Goal: Check status: Check status

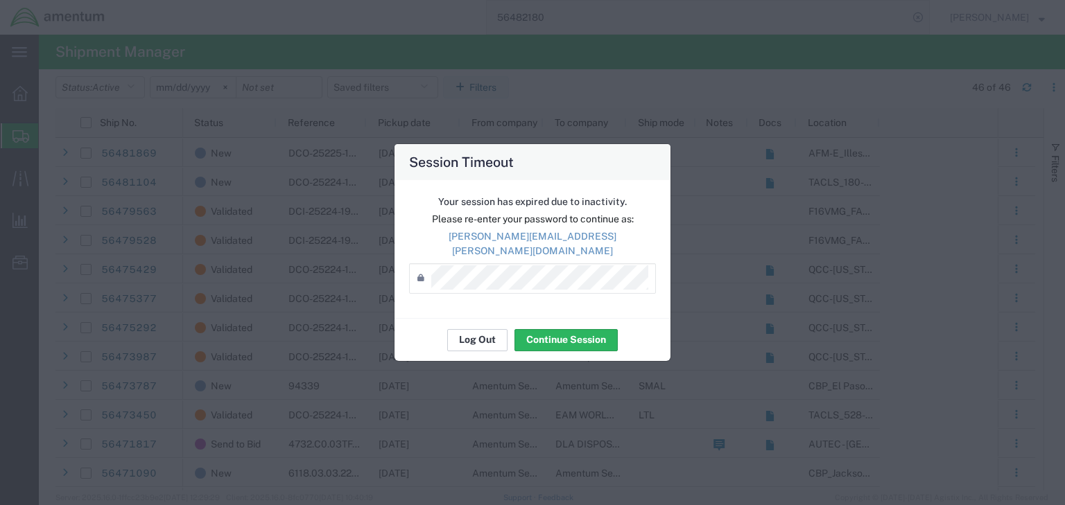
click at [481, 329] on button "Log Out" at bounding box center [477, 340] width 60 height 22
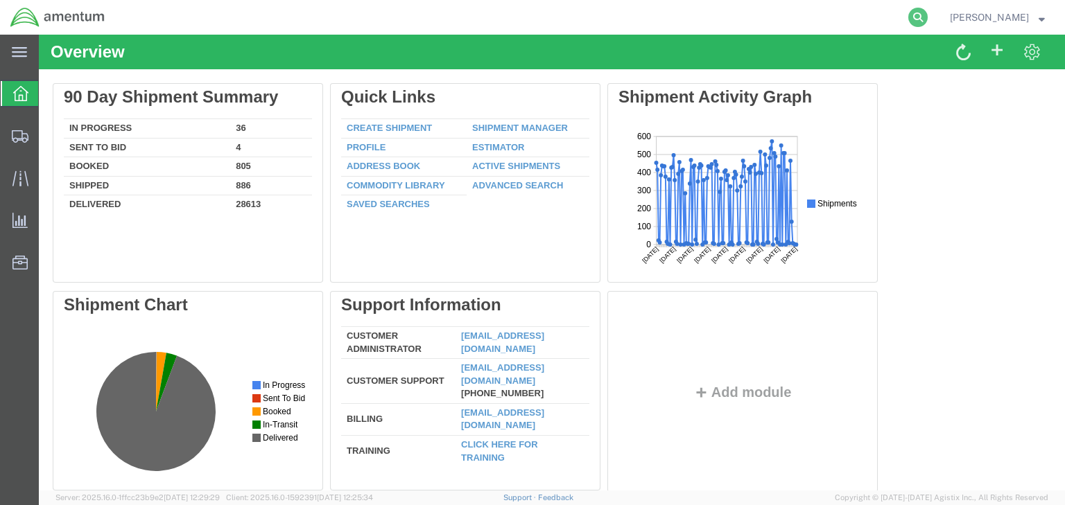
click at [928, 17] on icon at bounding box center [917, 17] width 19 height 19
click at [622, 11] on input "search" at bounding box center [698, 17] width 422 height 33
paste input "56462149"
type input "56462149"
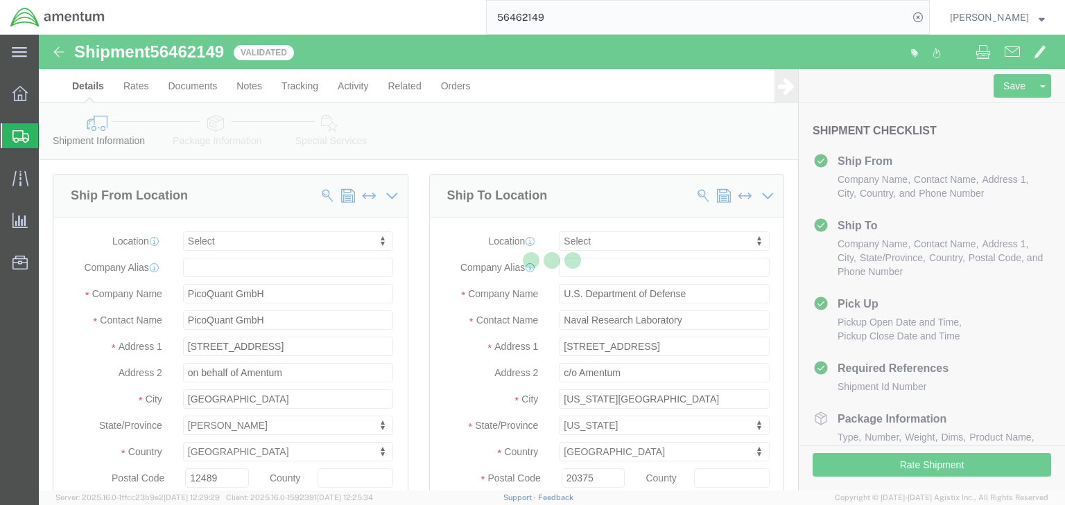
select select
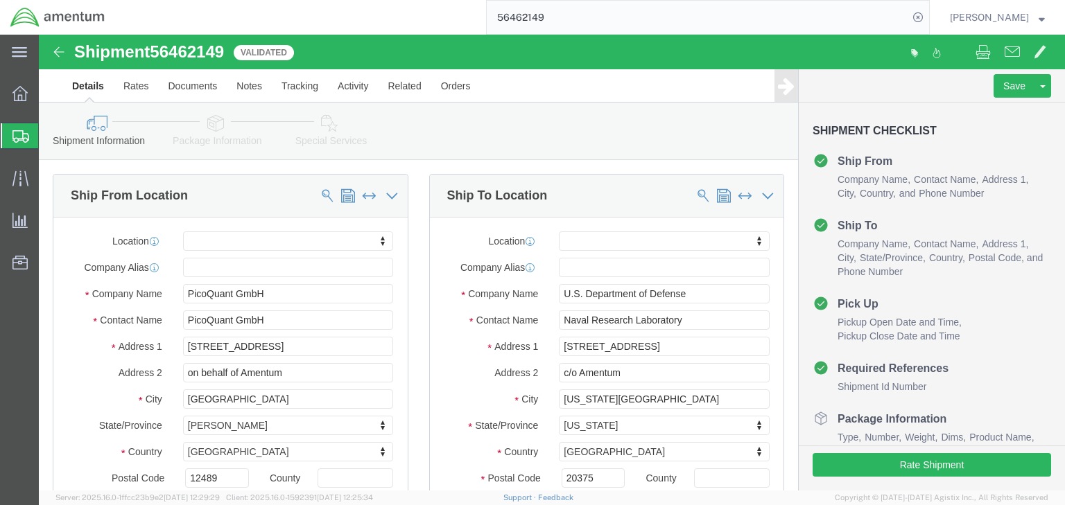
drag, startPoint x: 180, startPoint y: 93, endPoint x: 191, endPoint y: 120, distance: 29.0
click icon
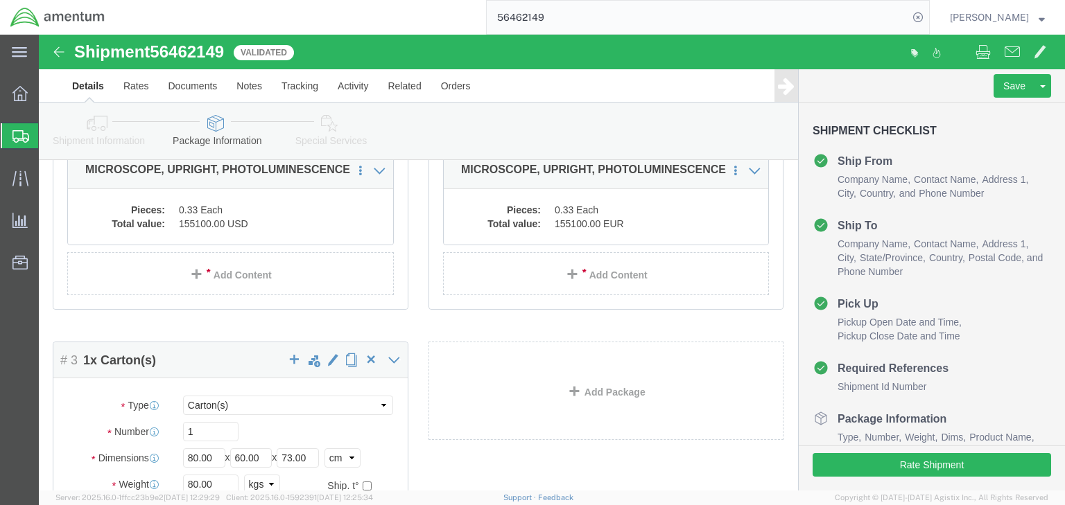
scroll to position [197, 0]
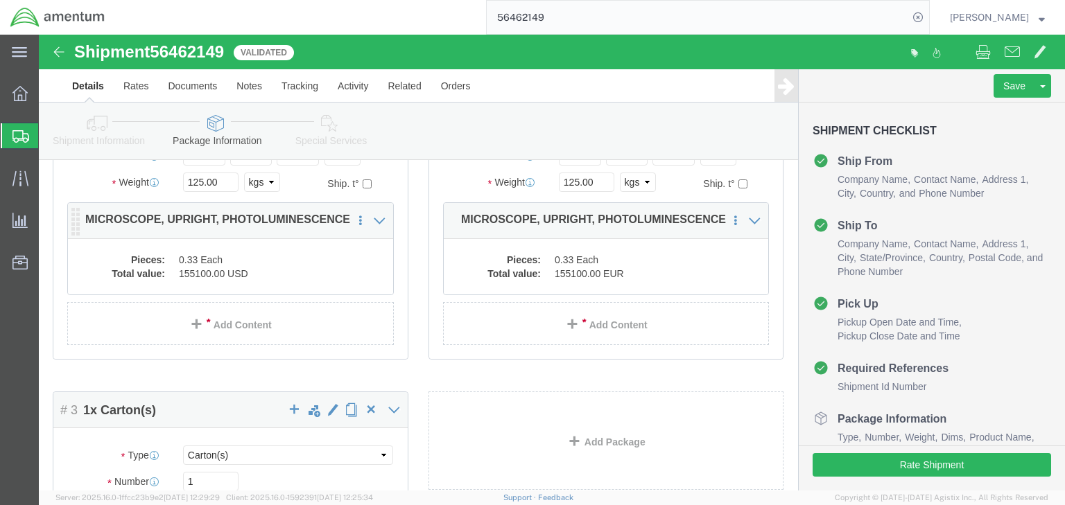
click dd "0.33 Each"
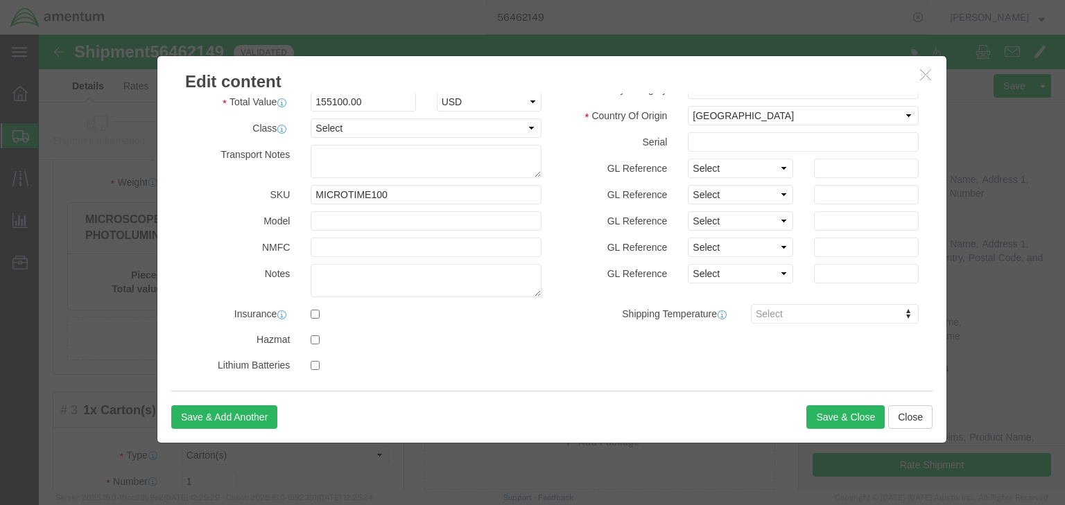
scroll to position [333, 0]
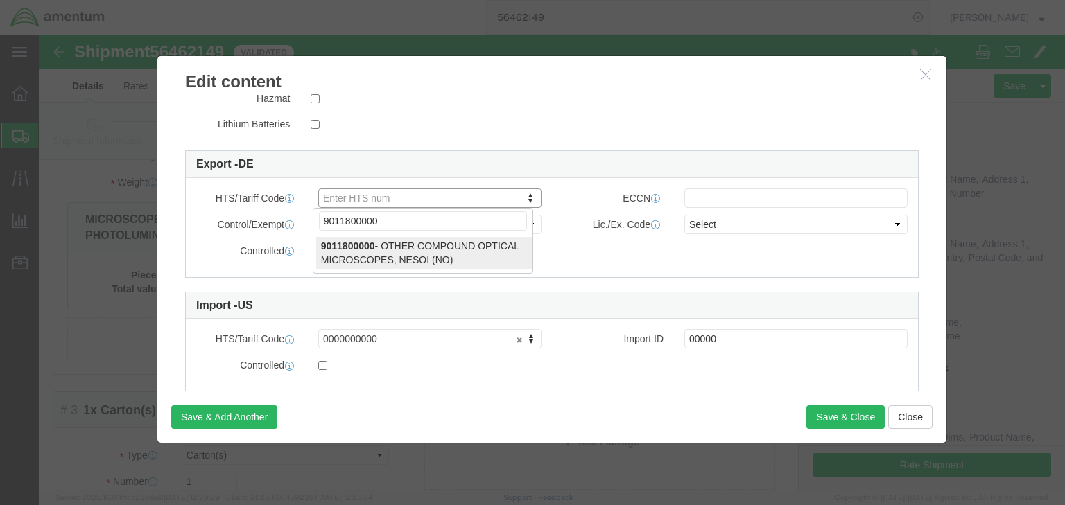
type input "9011800000"
select select "NO"
type input "9011800000"
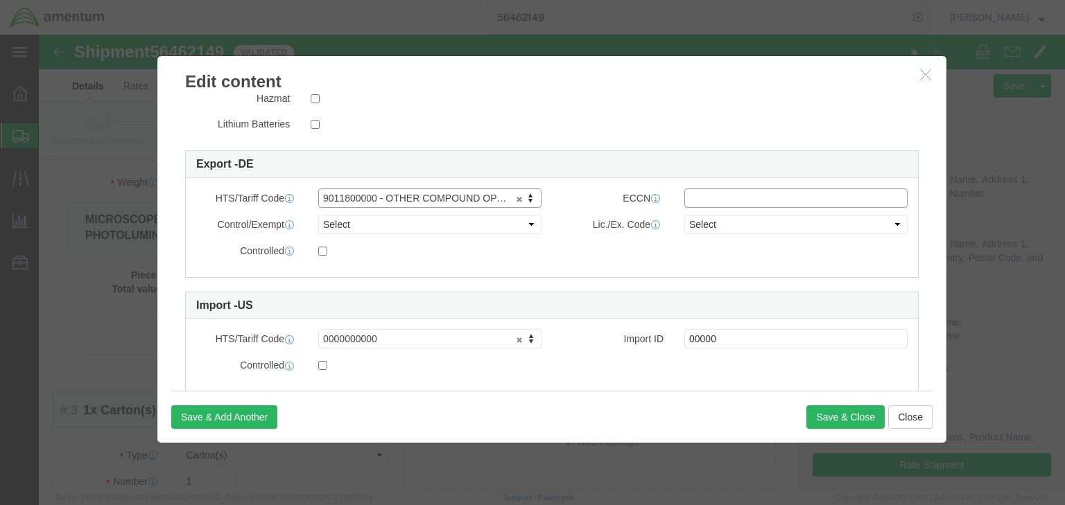
click input "text"
type input "EAR99"
click select "Select ATF BIS DEA EPA FDA FTR ITAR OFAC Other (OPA)"
select select "BIS"
click select "Select ATF BIS DEA EPA FDA FTR ITAR OFAC Other (OPA)"
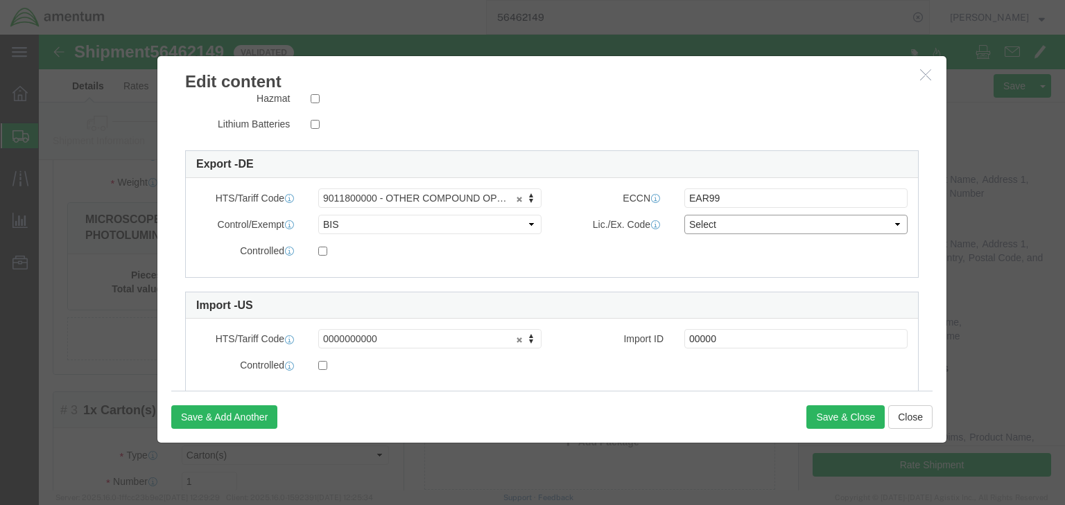
click select "Select AGR-Agricultural APP-Computers APR-Additional Permissive Exports AVS-Air…"
select select "NLR"
click select "Select AGR-Agricultural APP-Computers APR-Additional Permissive Exports AVS-Air…"
click button "Save & Close"
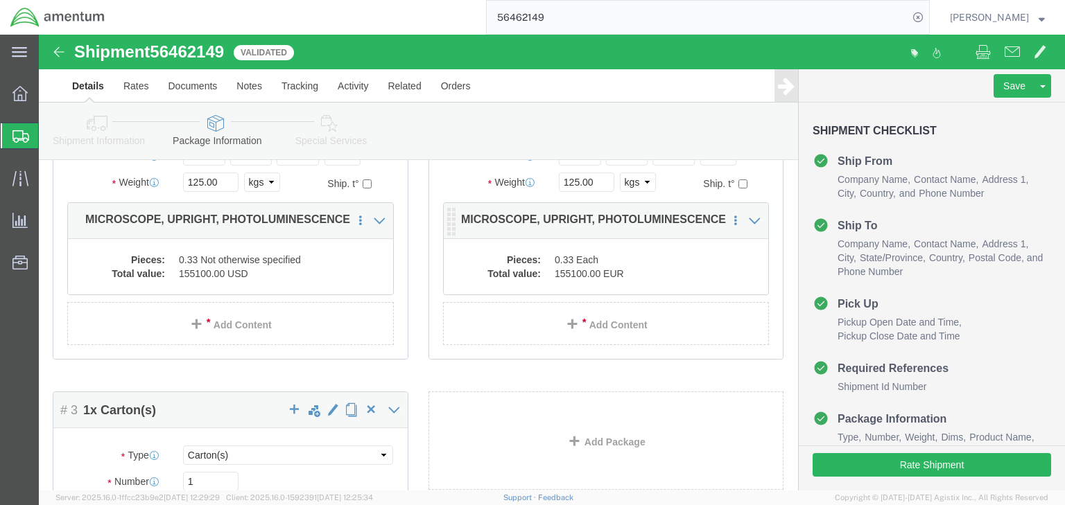
click div "Pieces: 0.33 Each Total value: 155100.00 EUR"
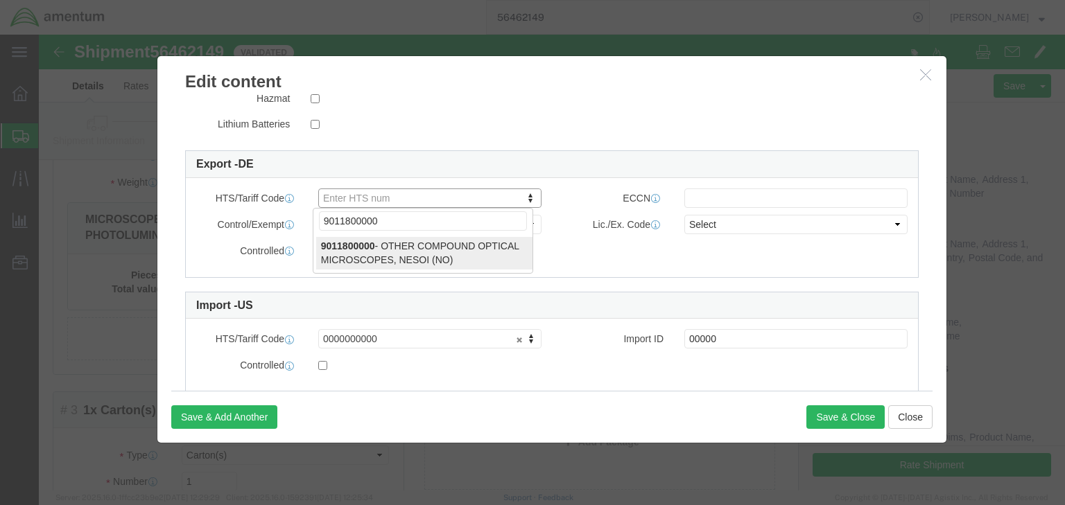
type input "9011800000"
select select "NO"
type input "9011800000"
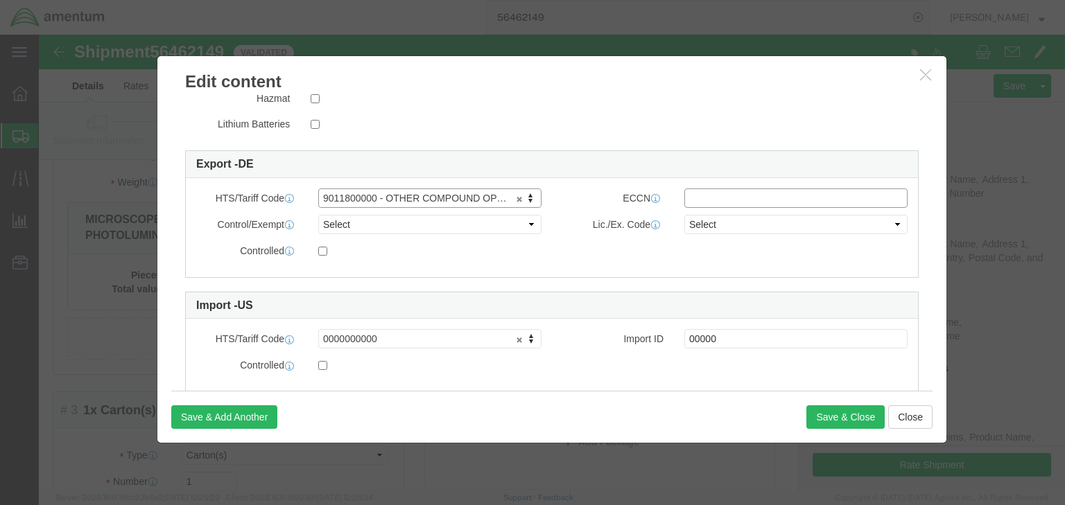
click input "text"
type input "EAR99"
click select "Select ATF BIS DEA EPA FDA FTR ITAR OFAC Other (OPA)"
select select "BIS"
click select "Select ATF BIS DEA EPA FDA FTR ITAR OFAC Other (OPA)"
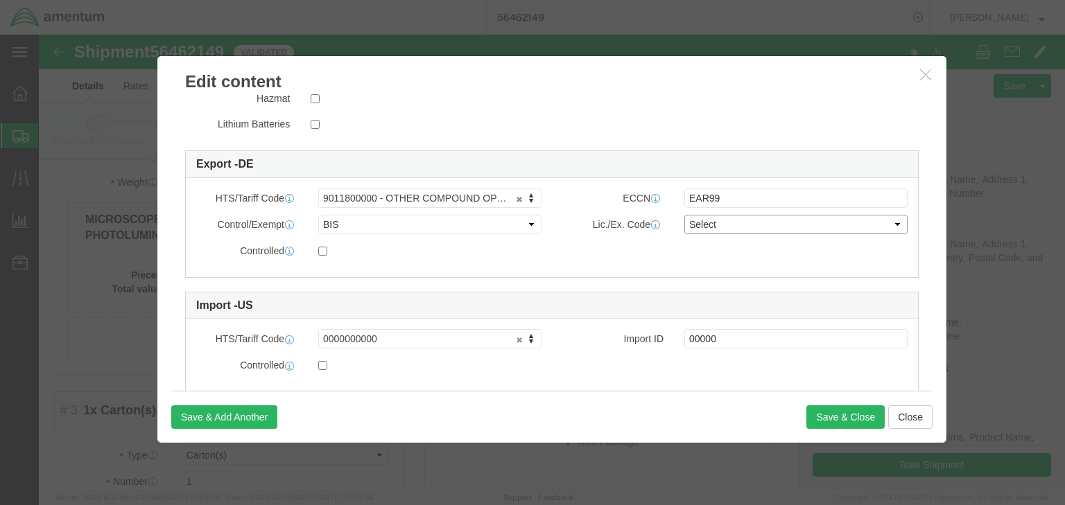
click select "Select AGR-Agricultural APP-Computers APR-Additional Permissive Exports AVS-Air…"
select select "NLR"
click select "Select AGR-Agricultural APP-Computers APR-Additional Permissive Exports AVS-Air…"
click button "Save & Close"
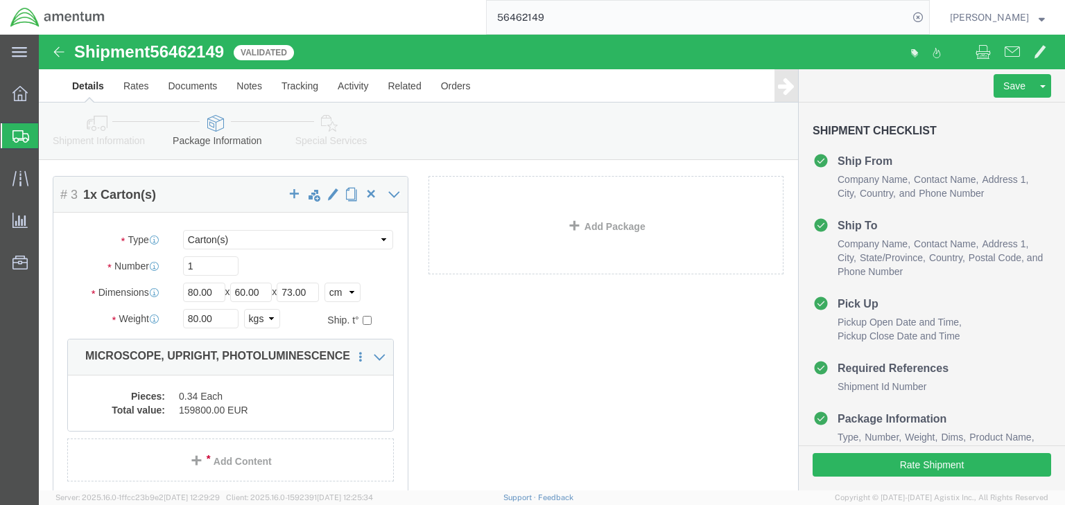
scroll to position [419, 0]
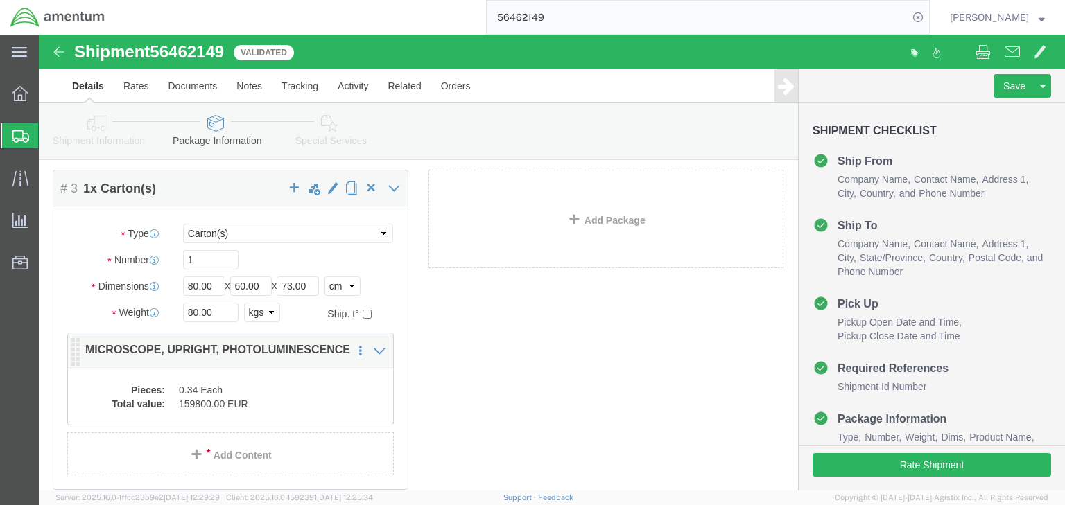
click dd "159800.00 EUR"
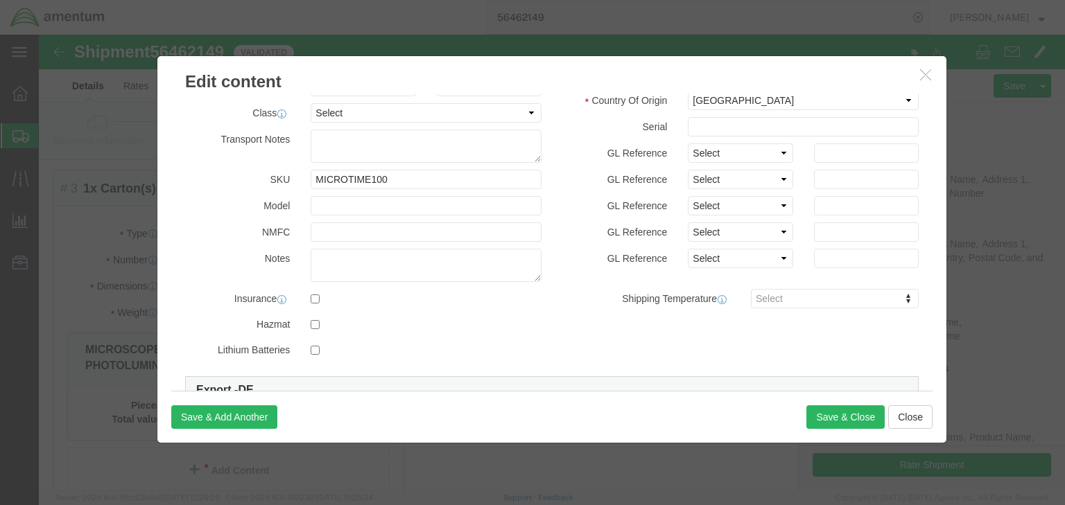
scroll to position [333, 0]
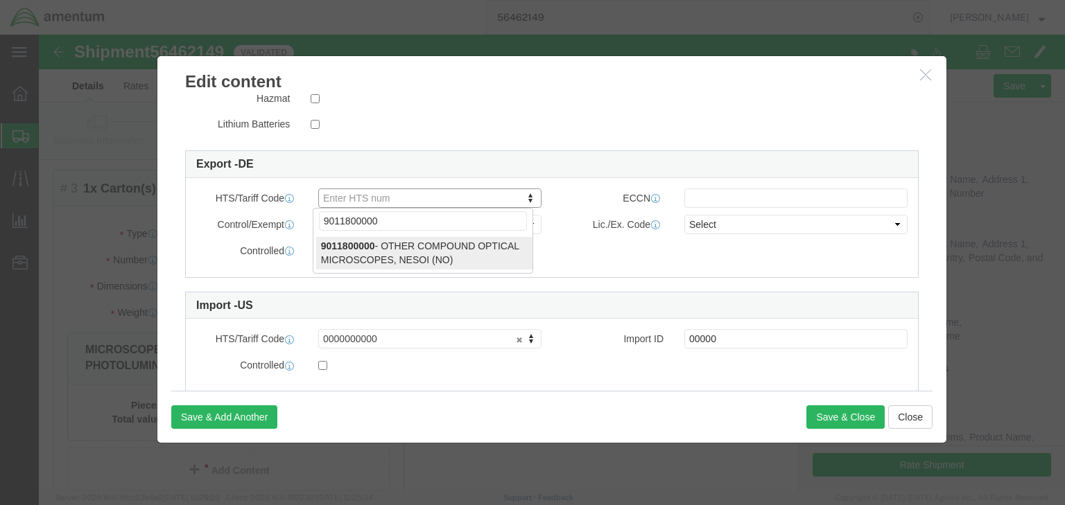
type input "9011800000"
drag, startPoint x: 315, startPoint y: 209, endPoint x: 445, endPoint y: 191, distance: 130.9
select select "NO"
type input "9011800000"
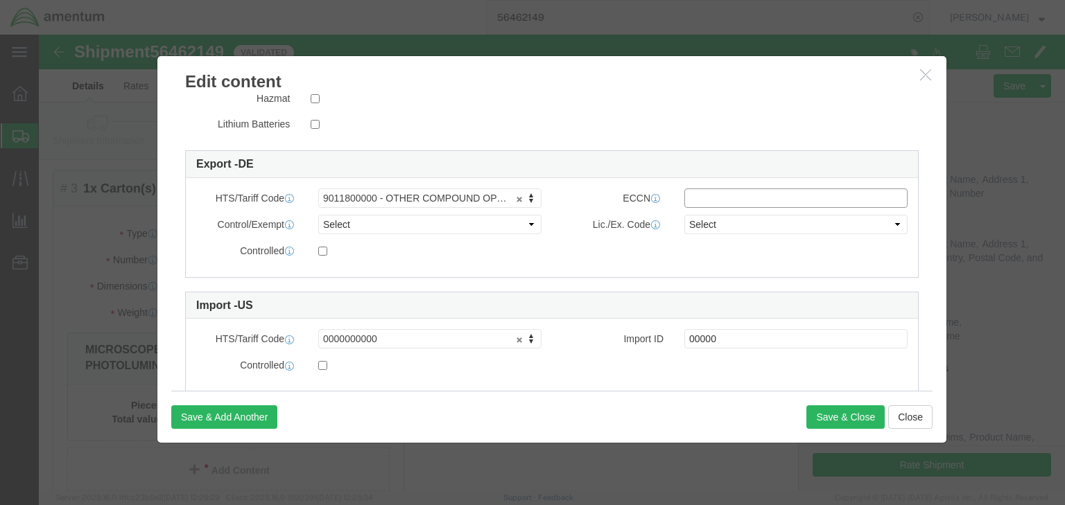
click input "text"
type input "EAR99"
drag, startPoint x: 365, startPoint y: 183, endPoint x: 353, endPoint y: 197, distance: 18.2
click select "Select ATF BIS DEA EPA FDA FTR ITAR OFAC Other (OPA)"
select select "BIS"
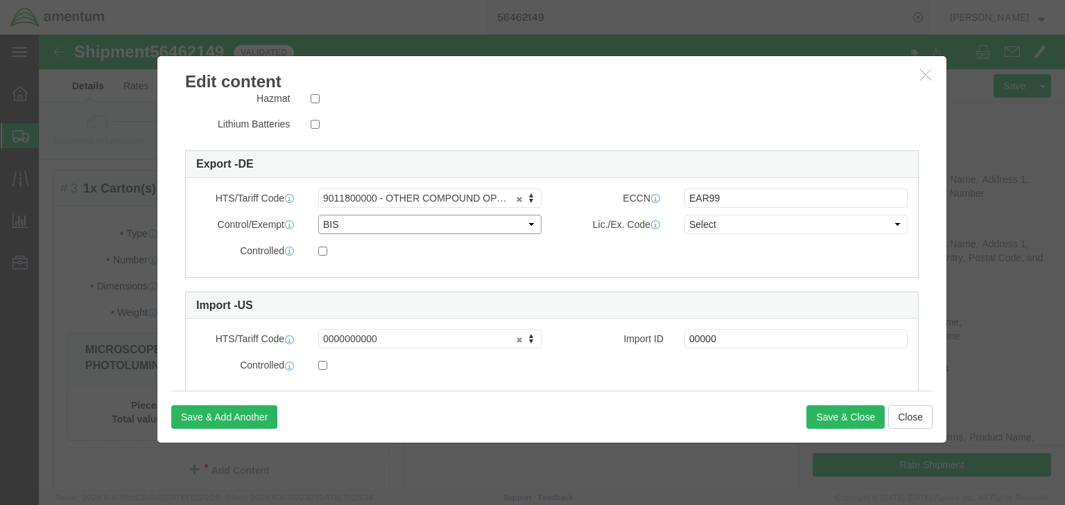
click select "Select ATF BIS DEA EPA FDA FTR ITAR OFAC Other (OPA)"
click select "Select AGR-Agricultural APP-Computers APR-Additional Permissive Exports AVS-Air…"
select select "NLR"
click select "Select AGR-Agricultural APP-Computers APR-Additional Permissive Exports AVS-Air…"
click button "Save & Close"
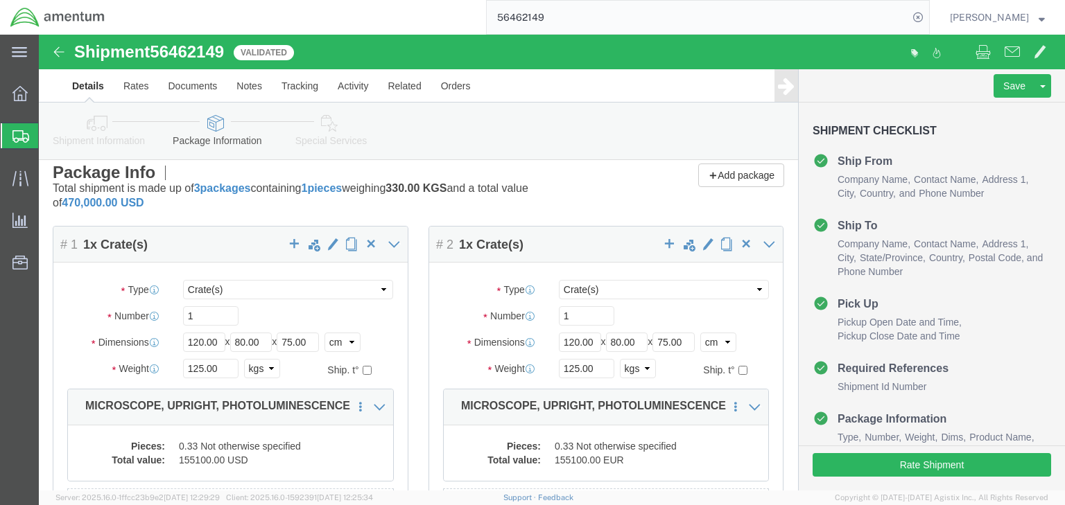
scroll to position [0, 0]
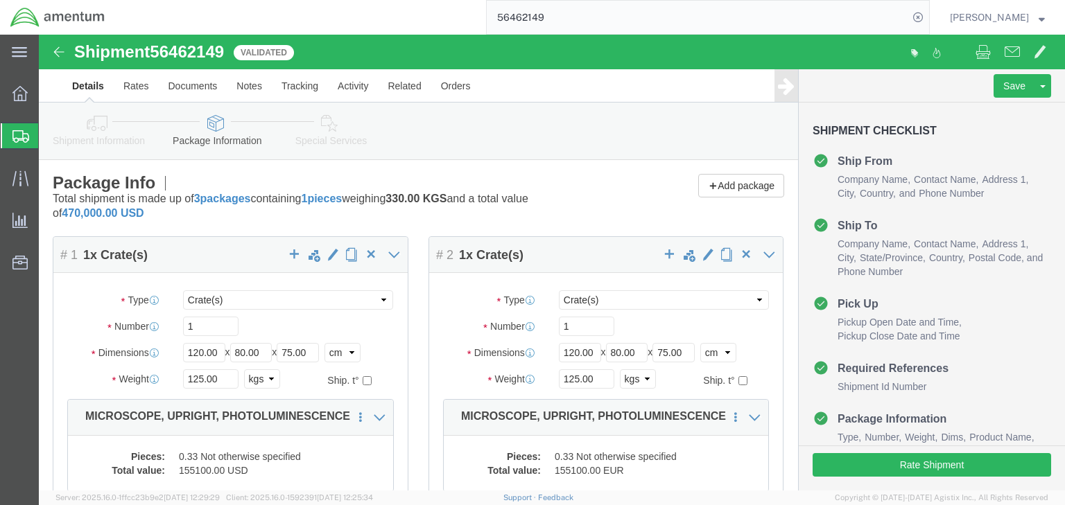
click icon
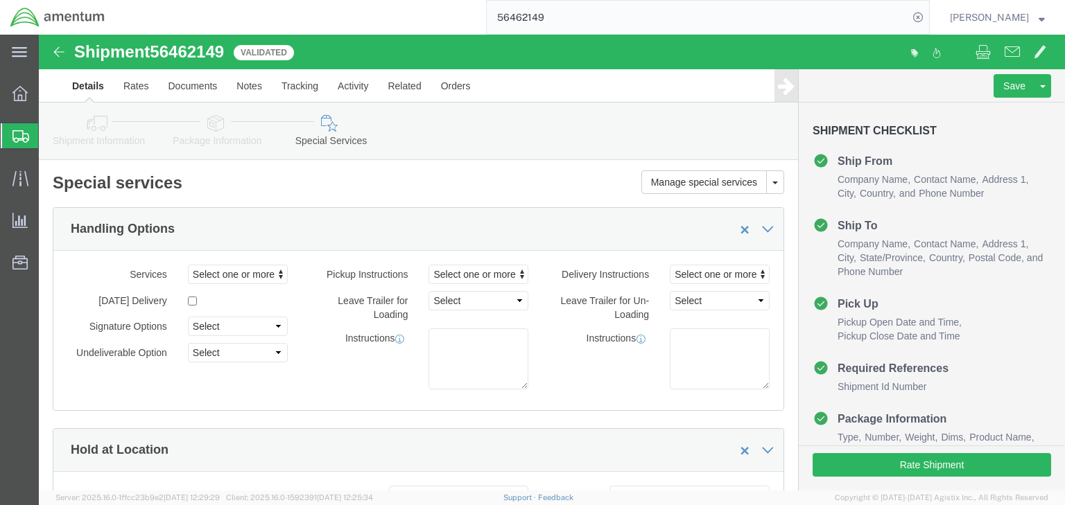
click at [22, 131] on icon at bounding box center [20, 136] width 17 height 12
